Goal: Complete application form: Complete application form

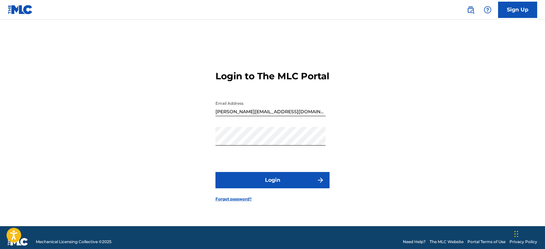
click at [278, 188] on button "Login" at bounding box center [272, 180] width 114 height 16
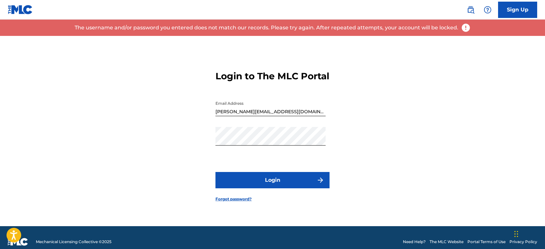
scroll to position [1, 0]
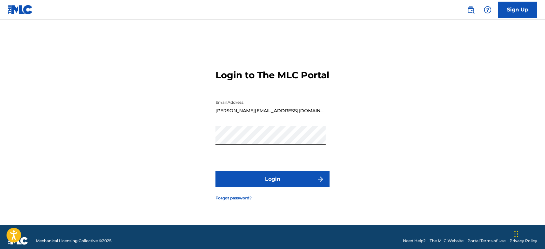
click at [508, 7] on link "Sign Up" at bounding box center [517, 10] width 39 height 16
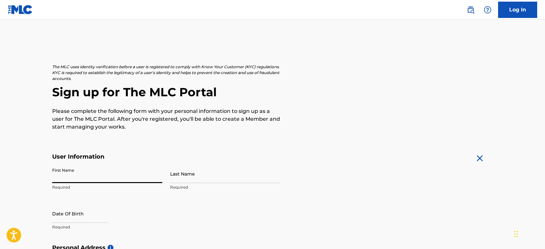
click at [89, 176] on input "First Name" at bounding box center [107, 173] width 110 height 19
type input "[PERSON_NAME]"
click at [184, 177] on input "Last Name" at bounding box center [225, 173] width 110 height 19
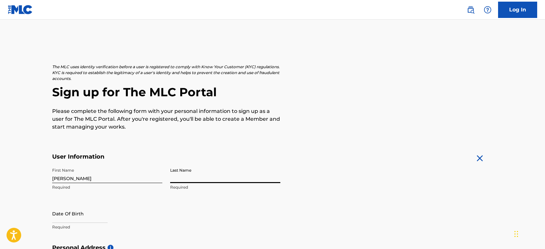
type input "[PERSON_NAME]"
select select "8"
select select "2025"
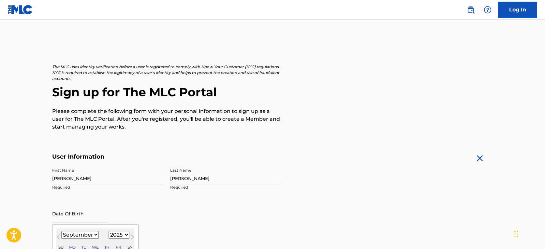
click at [68, 212] on input "text" at bounding box center [79, 213] width 55 height 19
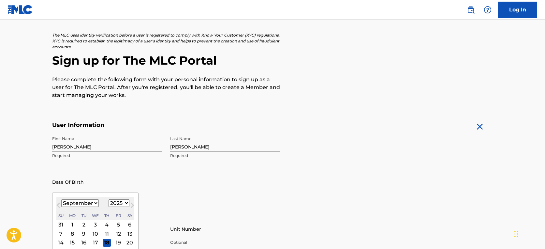
scroll to position [79, 0]
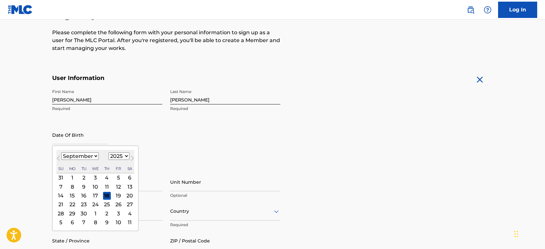
click at [94, 195] on div "17" at bounding box center [96, 195] width 8 height 8
type input "[DATE]"
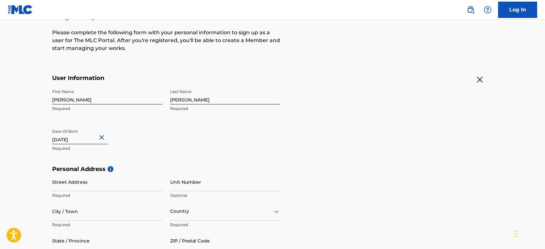
click at [100, 137] on button "Close" at bounding box center [103, 137] width 10 height 20
type input "[DATE]"
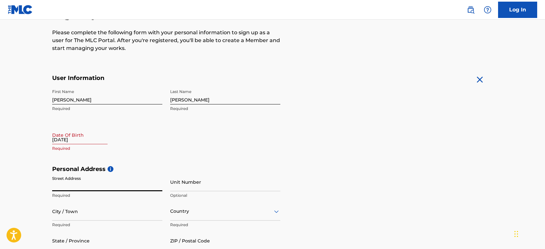
click at [97, 186] on input "Street Address" at bounding box center [107, 181] width 110 height 19
type input "[STREET_ADDRESS]"
click at [203, 183] on input "Unit Number" at bounding box center [225, 181] width 110 height 19
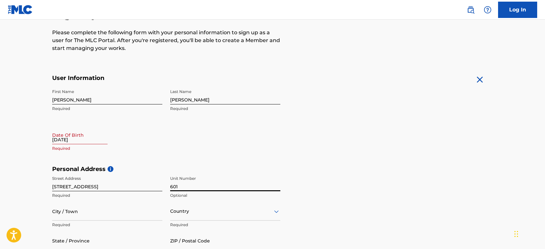
type input "601"
click at [115, 208] on input "City / Town" at bounding box center [107, 211] width 110 height 19
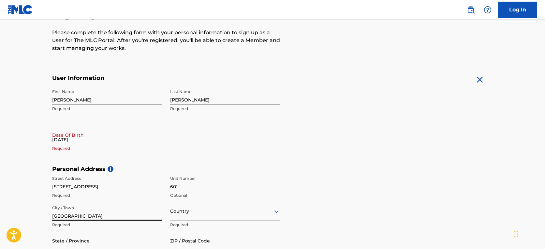
type input "[GEOGRAPHIC_DATA]"
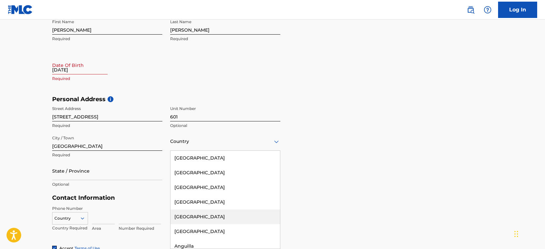
click at [192, 151] on div "[GEOGRAPHIC_DATA], 5 of 223. 223 results available. Use Up and Down to choose o…" at bounding box center [225, 141] width 110 height 19
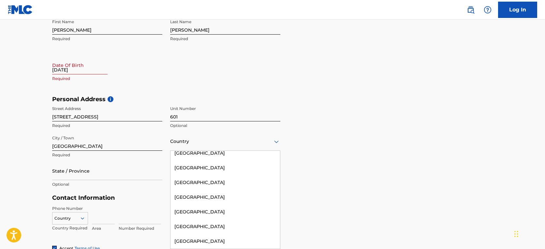
scroll to position [447, 0]
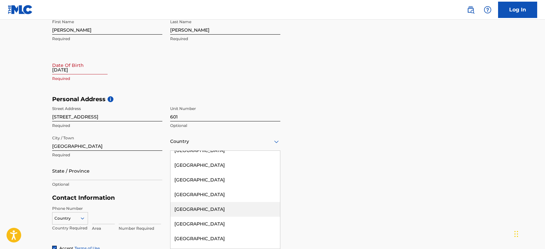
click at [218, 205] on div "[GEOGRAPHIC_DATA]" at bounding box center [224, 209] width 109 height 15
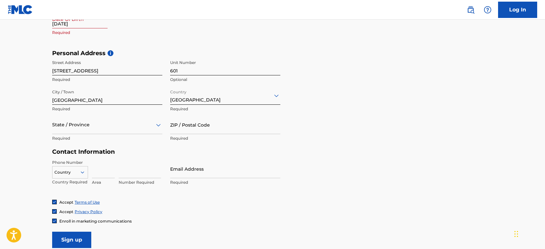
scroll to position [203, 0]
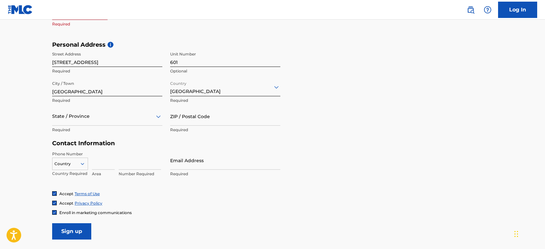
click at [223, 158] on input "Email Address" at bounding box center [225, 160] width 110 height 19
type input "[PERSON_NAME][EMAIL_ADDRESS][DOMAIN_NAME]"
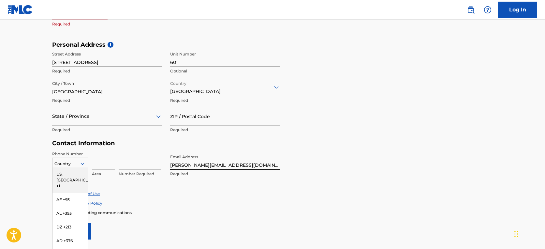
click at [82, 163] on div "US, [GEOGRAPHIC_DATA] +1, 1 of 216. 216 results available. Use Up and Down to c…" at bounding box center [70, 162] width 36 height 10
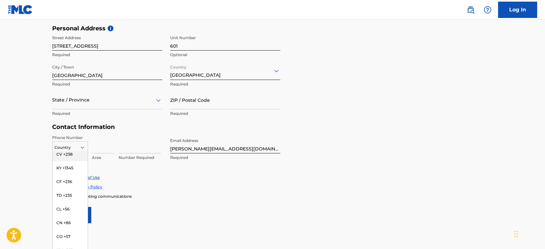
scroll to position [494, 0]
click at [138, 184] on div "Accept Privacy Policy" at bounding box center [272, 187] width 441 height 6
click at [68, 144] on div at bounding box center [69, 147] width 35 height 7
click at [108, 147] on input at bounding box center [103, 144] width 23 height 19
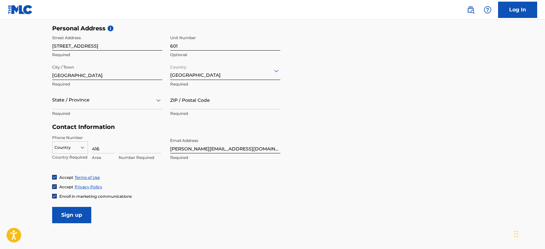
type input "416"
click at [130, 150] on input at bounding box center [140, 144] width 42 height 19
click at [130, 149] on input "830-8183" at bounding box center [140, 144] width 42 height 19
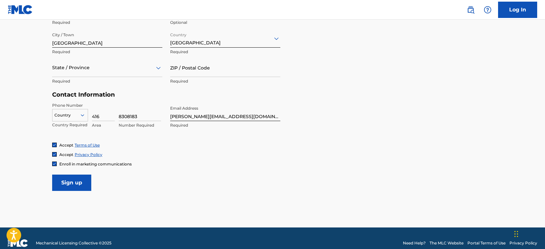
scroll to position [254, 0]
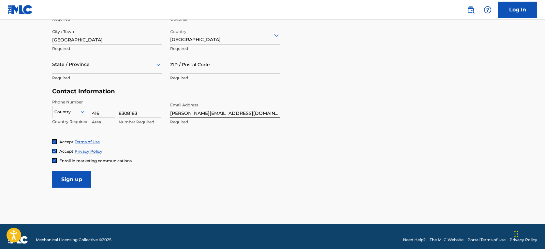
type input "8308183"
click at [78, 175] on input "Sign up" at bounding box center [71, 179] width 39 height 16
click at [82, 111] on icon at bounding box center [83, 112] width 6 height 6
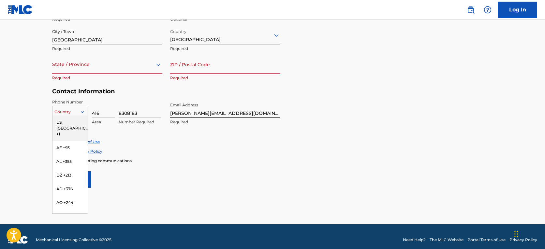
click at [72, 120] on div "US, [GEOGRAPHIC_DATA] +1" at bounding box center [69, 127] width 35 height 25
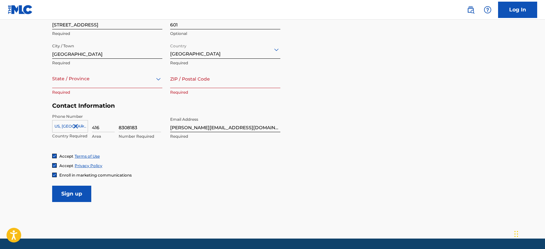
scroll to position [241, 0]
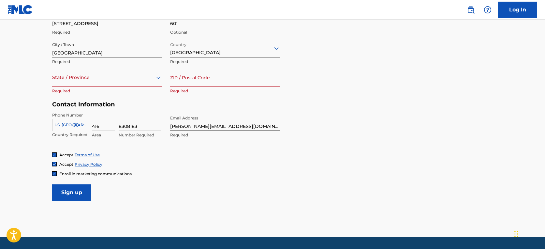
click at [121, 83] on div "State / Province" at bounding box center [107, 77] width 110 height 19
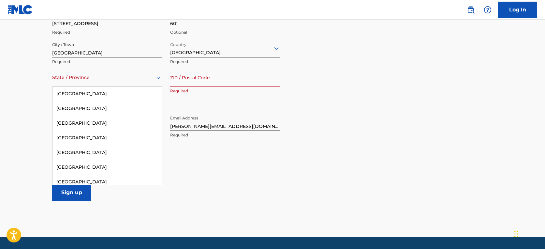
scroll to position [62, 0]
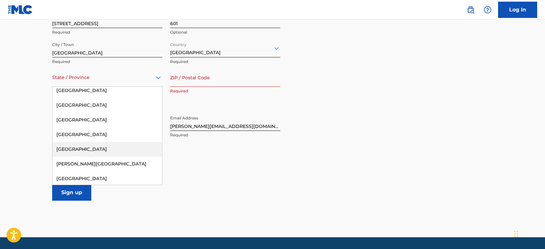
click at [92, 148] on div "[GEOGRAPHIC_DATA]" at bounding box center [106, 149] width 109 height 15
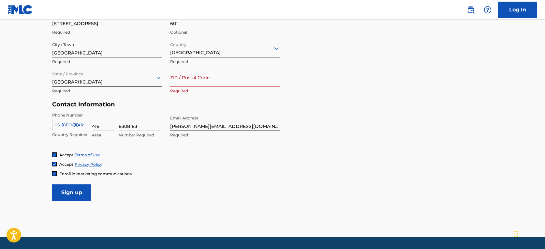
click at [205, 82] on input "ZIP / Postal Code" at bounding box center [225, 77] width 110 height 19
type input "m1p-5c7"
click at [82, 190] on input "Sign up" at bounding box center [71, 192] width 39 height 16
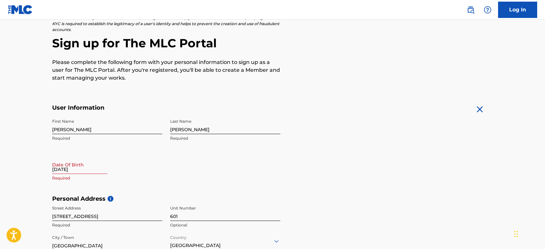
scroll to position [42, 0]
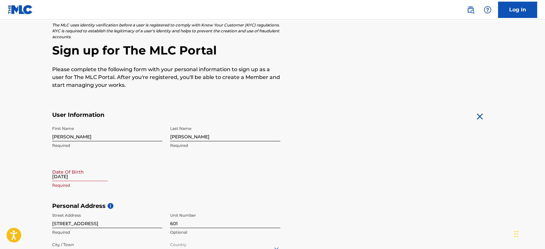
select select "8"
select select "2025"
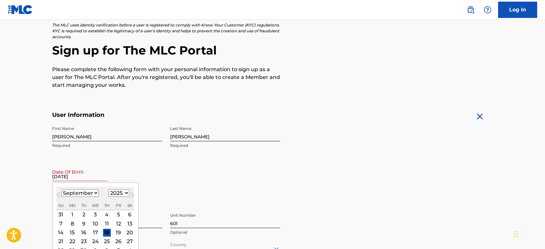
click at [95, 176] on input "[DATE]" at bounding box center [79, 171] width 55 height 19
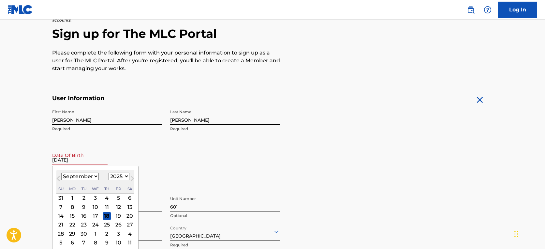
scroll to position [59, 0]
click at [95, 174] on select "January February March April May June July August September October November De…" at bounding box center [79, 175] width 37 height 7
select select "9"
click at [61, 172] on select "January February March April May June July August September October November De…" at bounding box center [79, 175] width 37 height 7
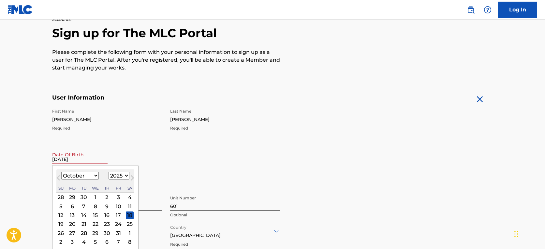
click at [125, 176] on select "1899 1900 1901 1902 1903 1904 1905 1906 1907 1908 1909 1910 1911 1912 1913 1914…" at bounding box center [119, 175] width 21 height 7
select select "1961"
click at [109, 172] on select "1899 1900 1901 1902 1903 1904 1905 1906 1907 1908 1909 1910 1911 1912 1913 1914…" at bounding box center [119, 175] width 21 height 7
click at [84, 215] on div "17" at bounding box center [84, 215] width 8 height 8
type input "[DATE]"
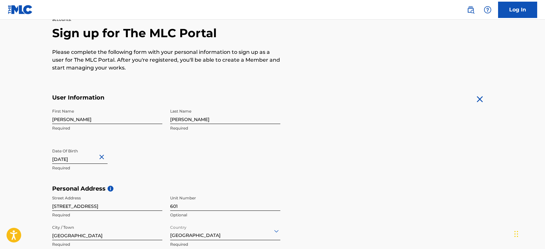
scroll to position [261, 0]
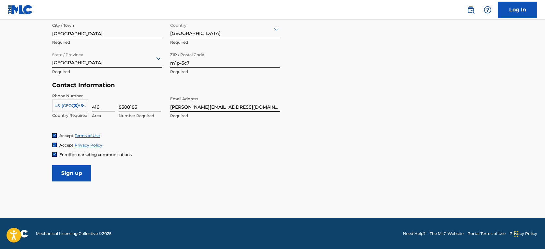
click at [83, 173] on input "Sign up" at bounding box center [71, 173] width 39 height 16
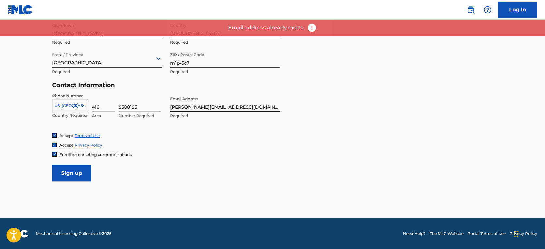
click at [299, 69] on div "Personal Address i Street Address [STREET_ADDRESS] Required State / Province [G…" at bounding box center [272, 32] width 441 height 99
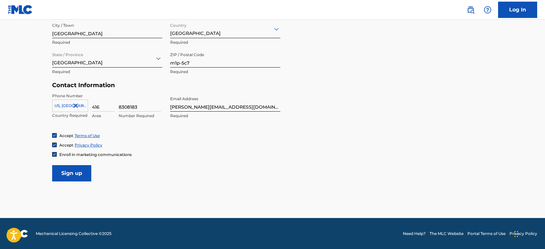
click at [512, 7] on link "Log In" at bounding box center [517, 10] width 39 height 16
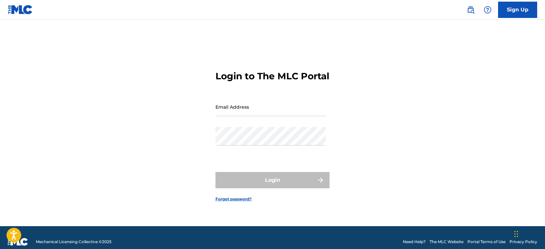
click at [273, 111] on input "Email Address" at bounding box center [270, 106] width 110 height 19
type input "[PERSON_NAME][EMAIL_ADDRESS][DOMAIN_NAME]"
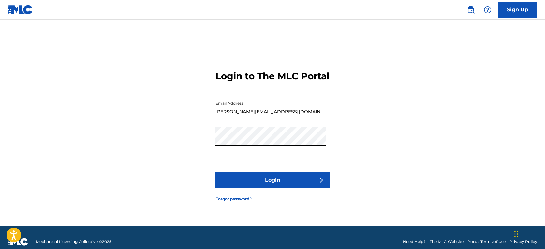
click at [270, 179] on button "Login" at bounding box center [272, 180] width 114 height 16
click at [233, 202] on link "Forgot password?" at bounding box center [233, 199] width 36 height 6
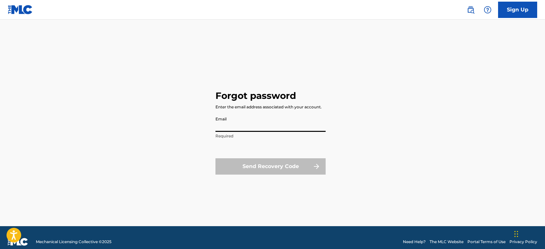
click at [264, 122] on input "Email" at bounding box center [270, 122] width 110 height 19
type input "[PERSON_NAME][EMAIL_ADDRESS][DOMAIN_NAME]"
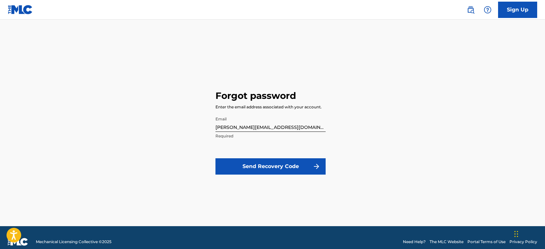
click at [278, 161] on button "Send Recovery Code" at bounding box center [270, 166] width 110 height 16
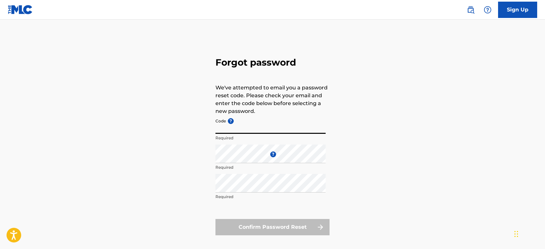
paste input "FP_36585c4a614c3e133b8affa953f4"
type input "FP_36585c4a614c3e133b8affa953f4"
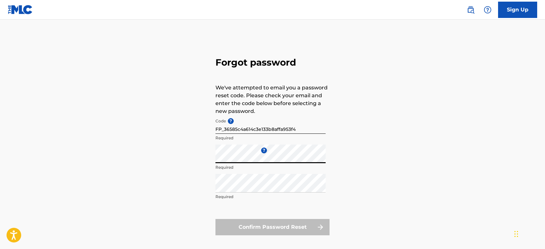
click at [351, 170] on div "Forgot password We've attempted to email you a password reset code. Please chec…" at bounding box center [272, 144] width 456 height 217
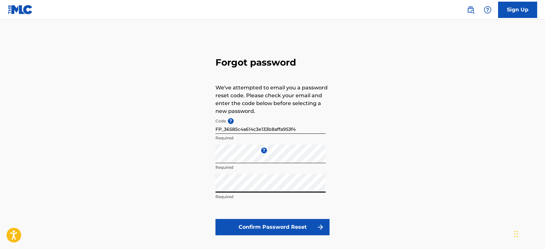
click at [238, 228] on button "Confirm Password Reset" at bounding box center [272, 227] width 114 height 16
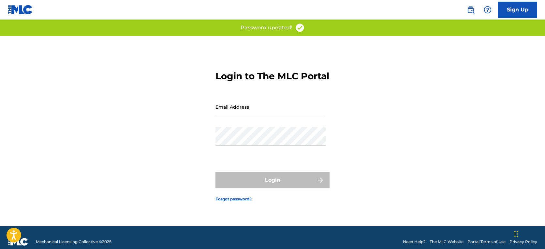
click at [273, 111] on input "Email Address" at bounding box center [270, 106] width 110 height 19
type input "[PERSON_NAME][EMAIL_ADDRESS][DOMAIN_NAME]"
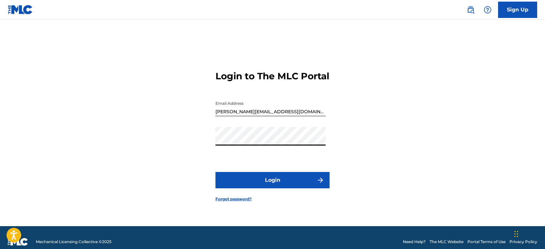
click at [239, 184] on button "Login" at bounding box center [272, 180] width 114 height 16
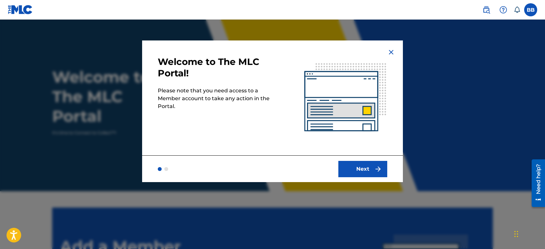
click at [361, 167] on button "Next" at bounding box center [362, 169] width 49 height 16
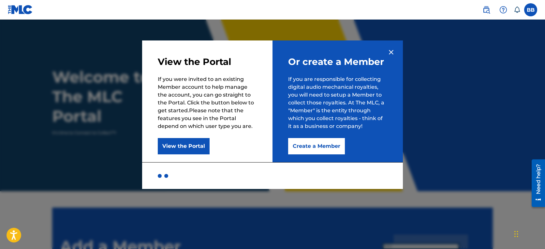
click at [192, 151] on button "View the Portal" at bounding box center [184, 146] width 52 height 16
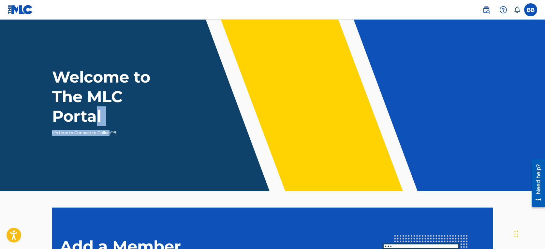
drag, startPoint x: 93, startPoint y: 119, endPoint x: 109, endPoint y: 131, distance: 19.7
click at [109, 131] on div "Welcome to The MLC Portal It's time to Connect to Collect™!" at bounding box center [272, 101] width 456 height 68
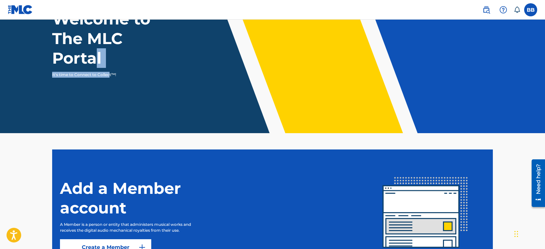
scroll to position [125, 0]
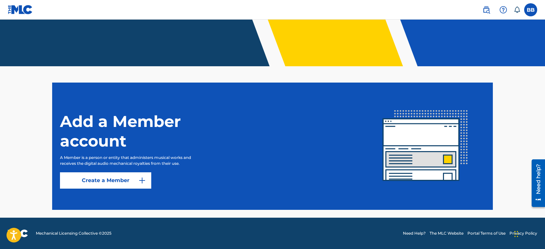
click at [109, 181] on link "Create a Member" at bounding box center [105, 180] width 91 height 16
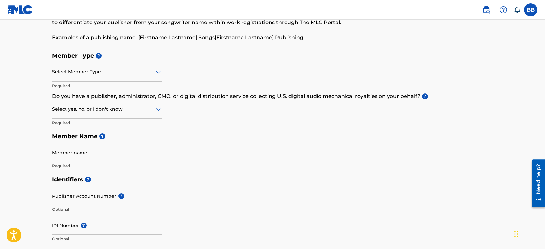
scroll to position [22, 0]
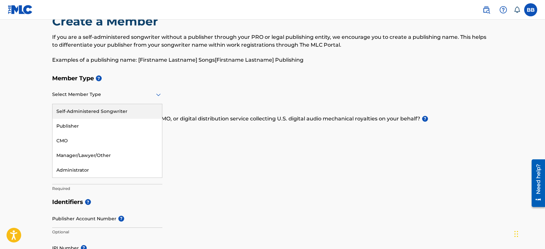
click at [160, 93] on icon at bounding box center [158, 95] width 8 height 8
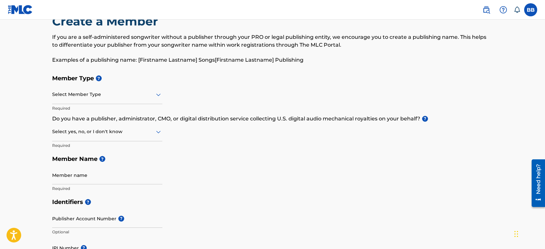
click at [158, 94] on icon at bounding box center [158, 95] width 8 height 8
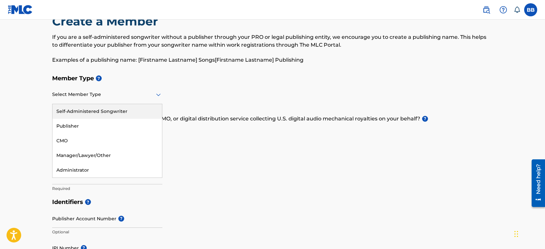
click at [143, 117] on div "Self-Administered Songwriter" at bounding box center [106, 111] width 109 height 15
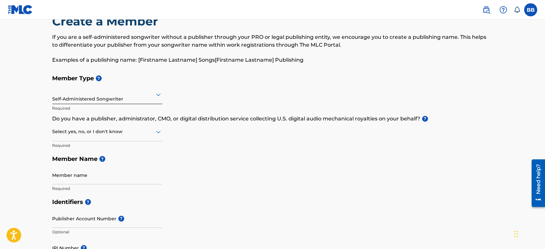
click at [159, 93] on icon at bounding box center [158, 95] width 8 height 8
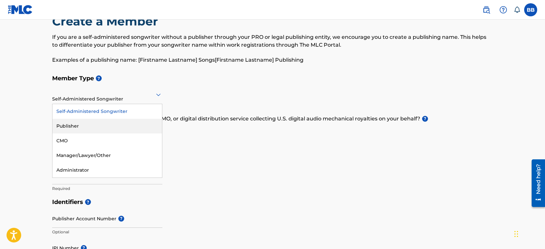
click at [126, 127] on div "Publisher" at bounding box center [106, 126] width 109 height 15
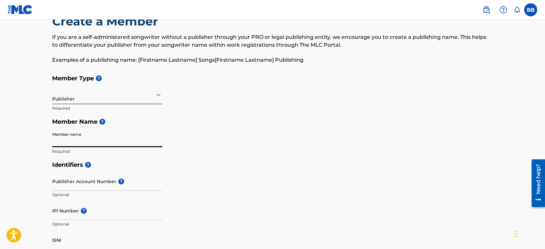
click at [116, 141] on input "Member name" at bounding box center [107, 137] width 110 height 19
click at [114, 142] on input "Member name" at bounding box center [107, 137] width 110 height 19
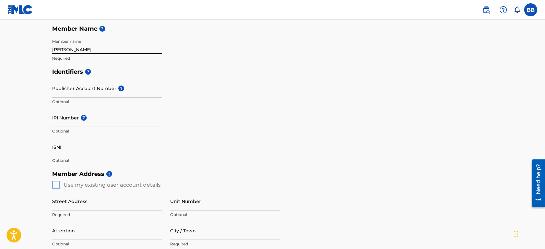
scroll to position [115, 0]
type input "[PERSON_NAME]"
click at [55, 183] on div "Member Address ? Use my existing user account details Street Address Required U…" at bounding box center [272, 240] width 441 height 149
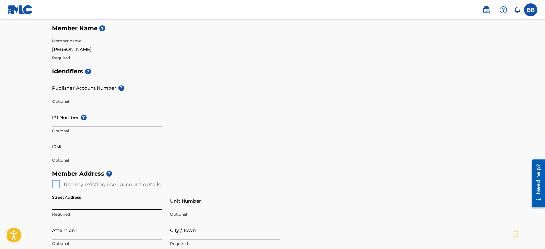
click at [99, 204] on input "Street Address" at bounding box center [107, 200] width 110 height 19
type input "[STREET_ADDRESS]"
click at [190, 198] on input "Unit Number" at bounding box center [225, 200] width 110 height 19
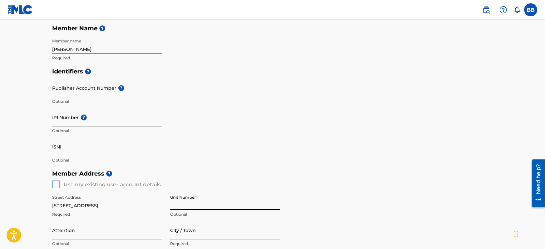
type input "601"
click at [97, 234] on input "Attention" at bounding box center [107, 230] width 110 height 19
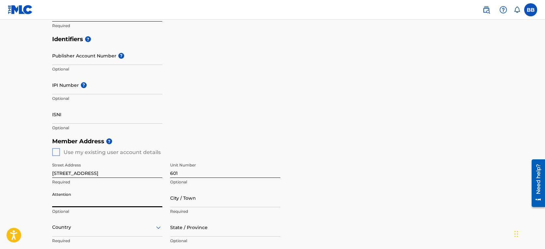
scroll to position [200, 0]
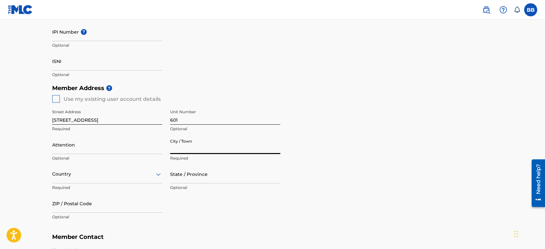
click at [206, 145] on input "City / Town" at bounding box center [225, 144] width 110 height 19
type input "[GEOGRAPHIC_DATA]"
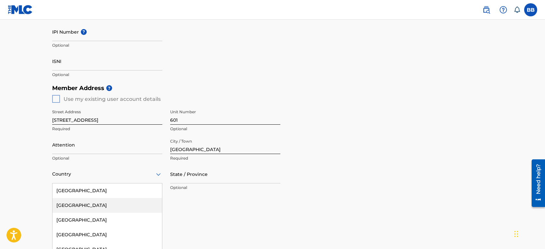
scroll to position [233, 0]
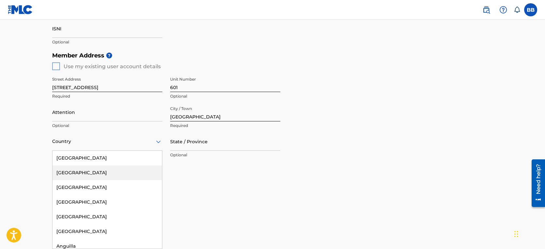
click at [80, 151] on div "[GEOGRAPHIC_DATA], 2 of 223. 223 results available. Use Up and Down to choose o…" at bounding box center [107, 141] width 110 height 19
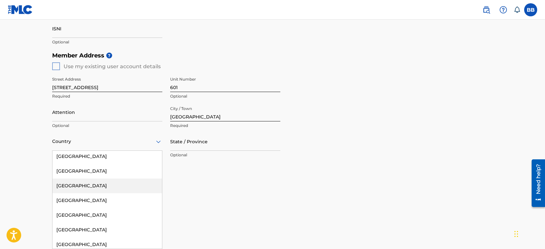
scroll to position [442, 0]
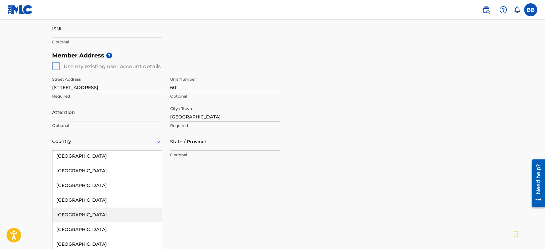
click at [72, 216] on div "[GEOGRAPHIC_DATA]" at bounding box center [106, 214] width 109 height 15
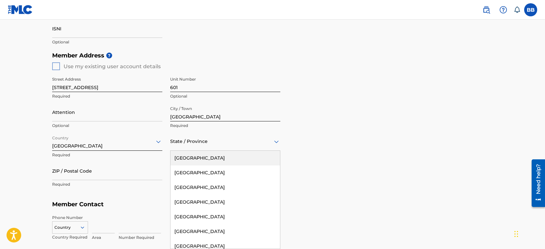
click at [274, 140] on icon at bounding box center [276, 141] width 5 height 3
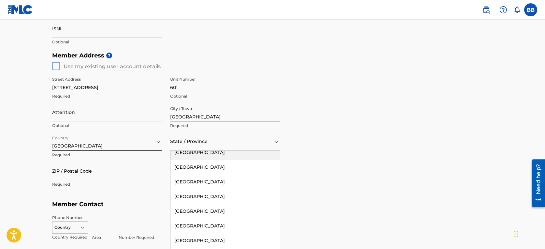
scroll to position [81, 0]
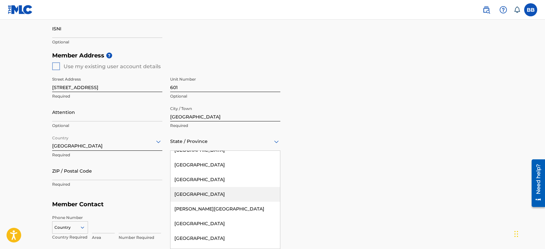
click at [184, 194] on div "[GEOGRAPHIC_DATA]" at bounding box center [224, 194] width 109 height 15
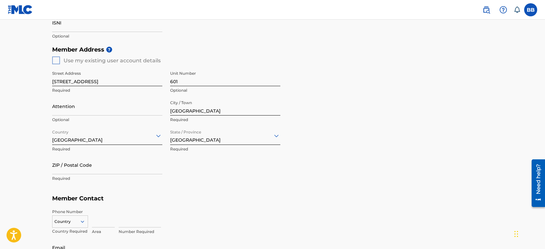
scroll to position [240, 0]
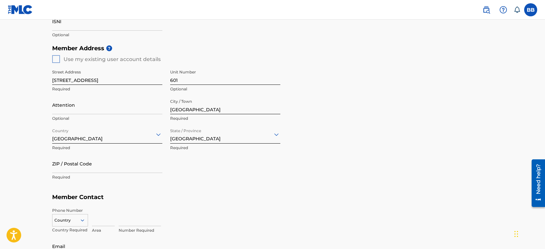
click at [135, 165] on input "ZIP / Postal Code" at bounding box center [107, 163] width 110 height 19
type input "M1P-5C7"
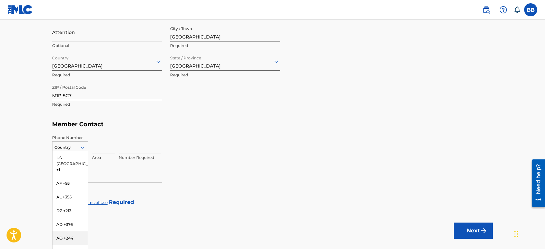
click at [84, 151] on div "AO +244, 6 of 216. 216 results available. Use Up and Down to choose options, pr…" at bounding box center [70, 146] width 36 height 10
click at [76, 157] on div "US, [GEOGRAPHIC_DATA] +1" at bounding box center [69, 163] width 35 height 25
click at [105, 147] on input at bounding box center [103, 144] width 23 height 19
type input "416"
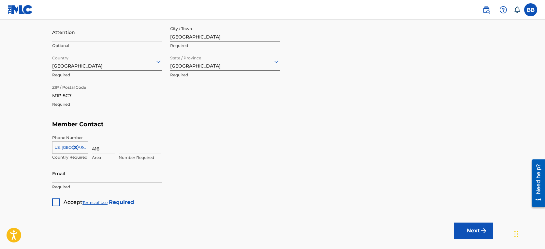
click at [133, 149] on input at bounding box center [140, 144] width 42 height 19
type input "8308183"
click at [108, 177] on input "Email" at bounding box center [107, 173] width 110 height 19
type input "[PERSON_NAME][EMAIL_ADDRESS][DOMAIN_NAME]"
click at [56, 201] on div at bounding box center [56, 202] width 8 height 8
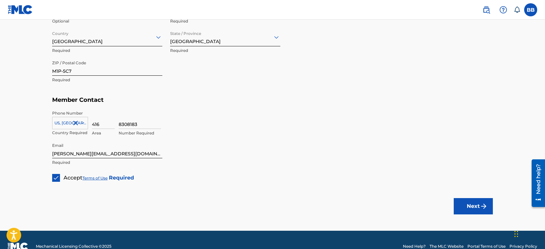
scroll to position [350, 0]
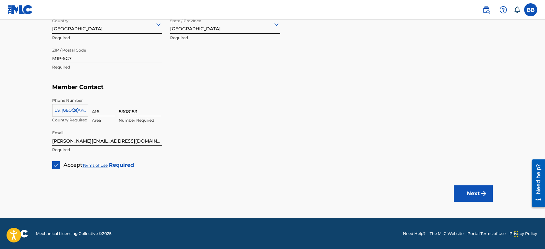
click at [481, 192] on img "submit" at bounding box center [484, 193] width 8 height 8
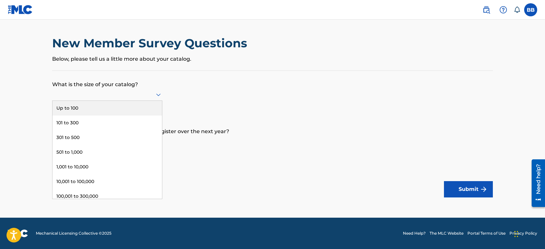
click at [158, 95] on icon at bounding box center [158, 95] width 5 height 3
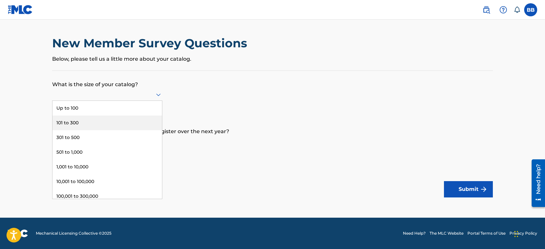
click at [145, 120] on div "101 to 300" at bounding box center [106, 122] width 109 height 15
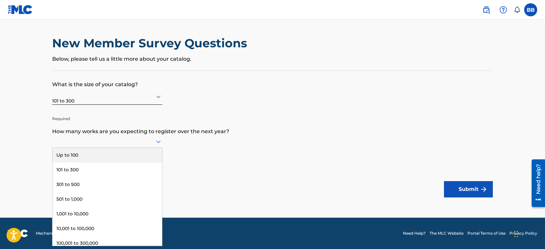
click at [158, 140] on icon at bounding box center [158, 142] width 8 height 8
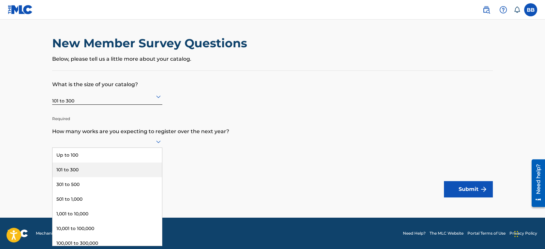
click at [150, 165] on div "101 to 300" at bounding box center [106, 169] width 109 height 15
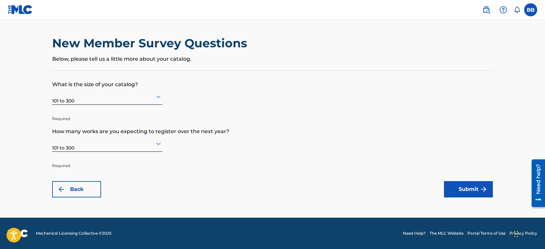
click at [470, 185] on button "Submit" at bounding box center [468, 189] width 49 height 16
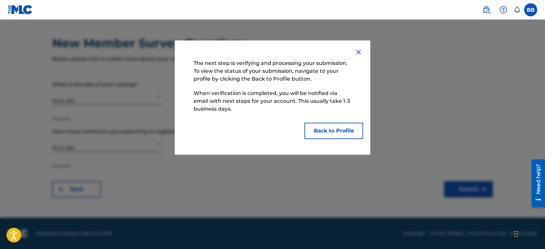
click at [326, 131] on button "Back to Profile" at bounding box center [333, 131] width 59 height 16
